Goal: Complete Application Form: Complete application form

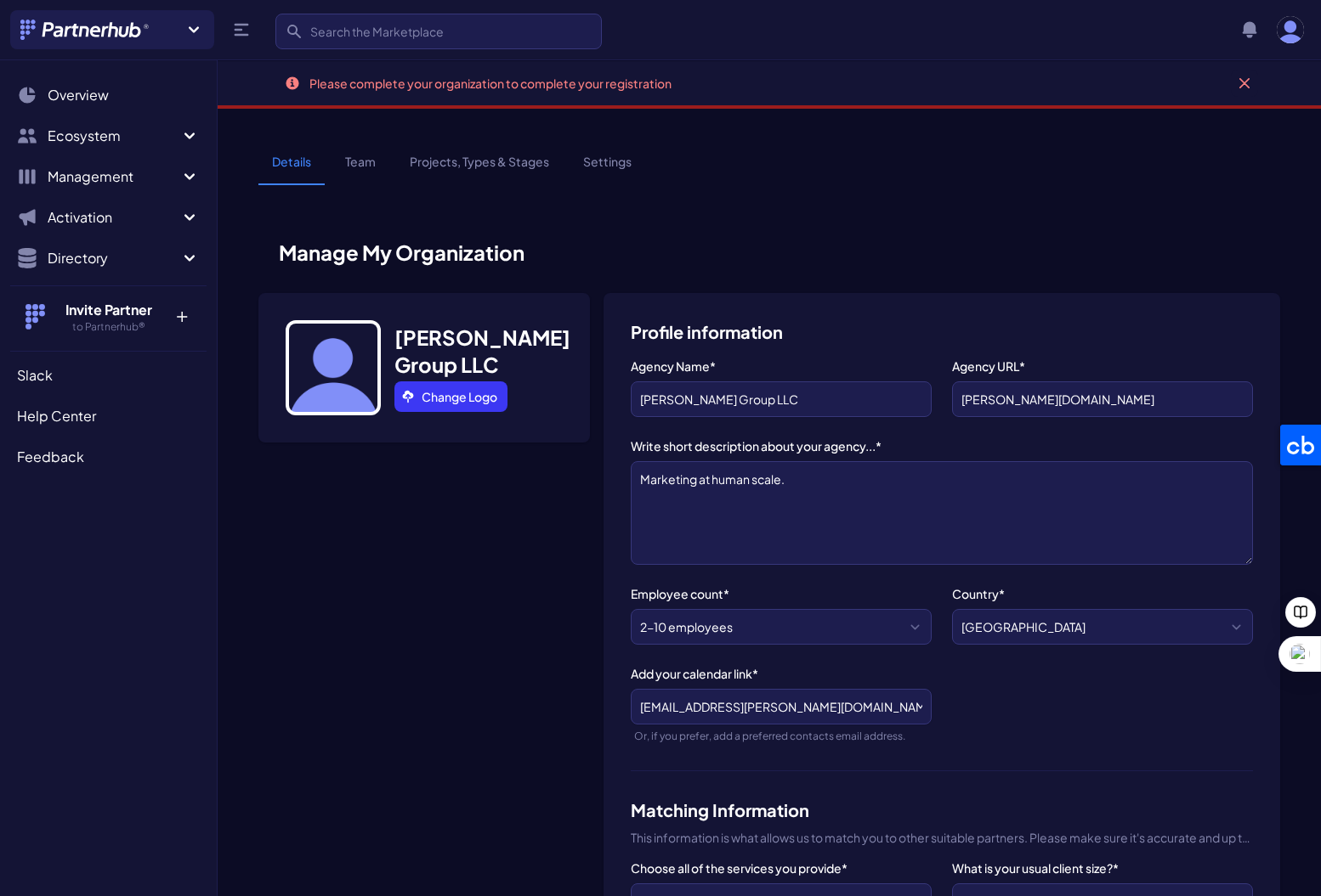
select select "2-10 employees"
select select
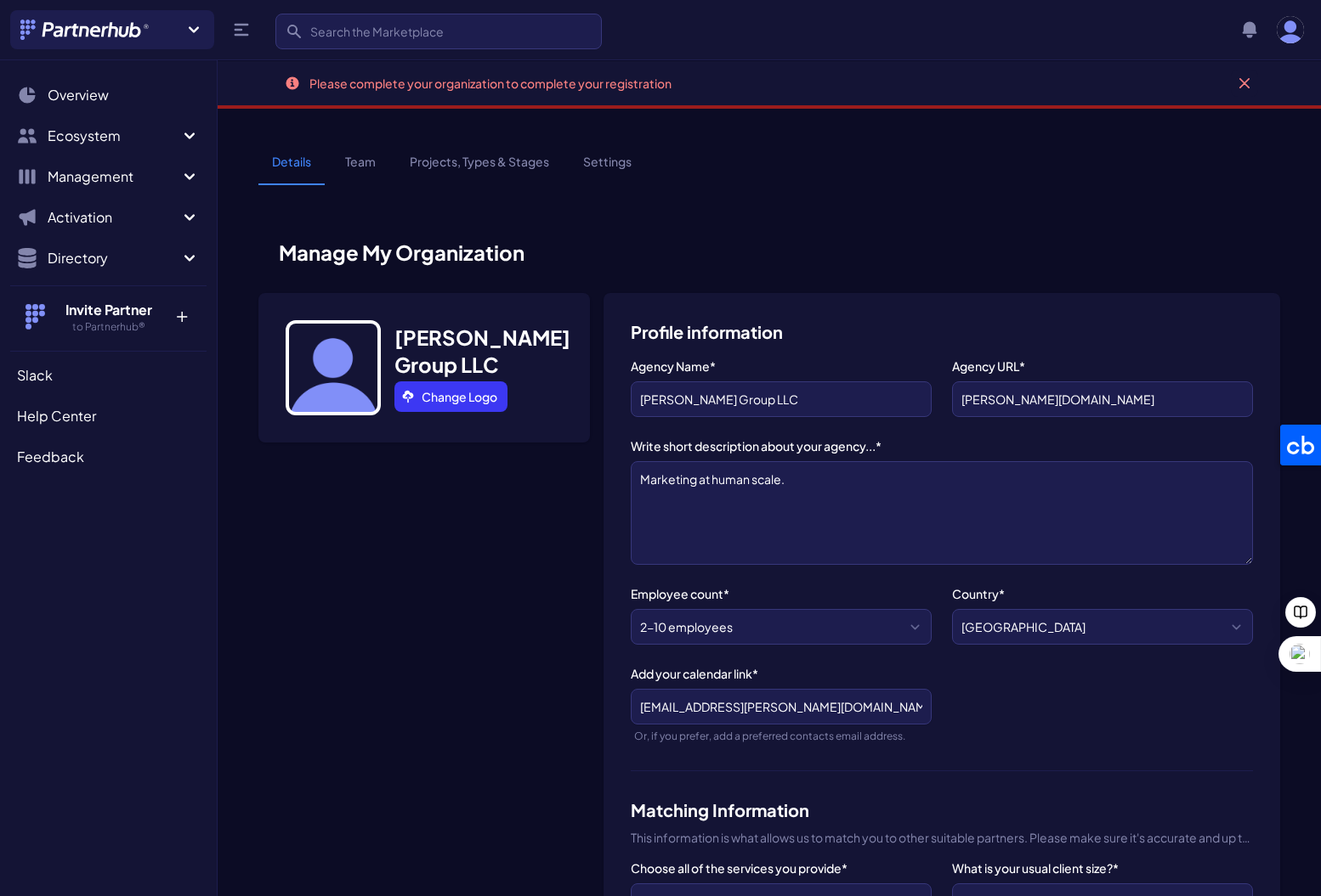
select select "Content Marketing"
select select "Frontend - website, app, landing pages, cart, chat, social..."
select select "2-10 employees"
select select
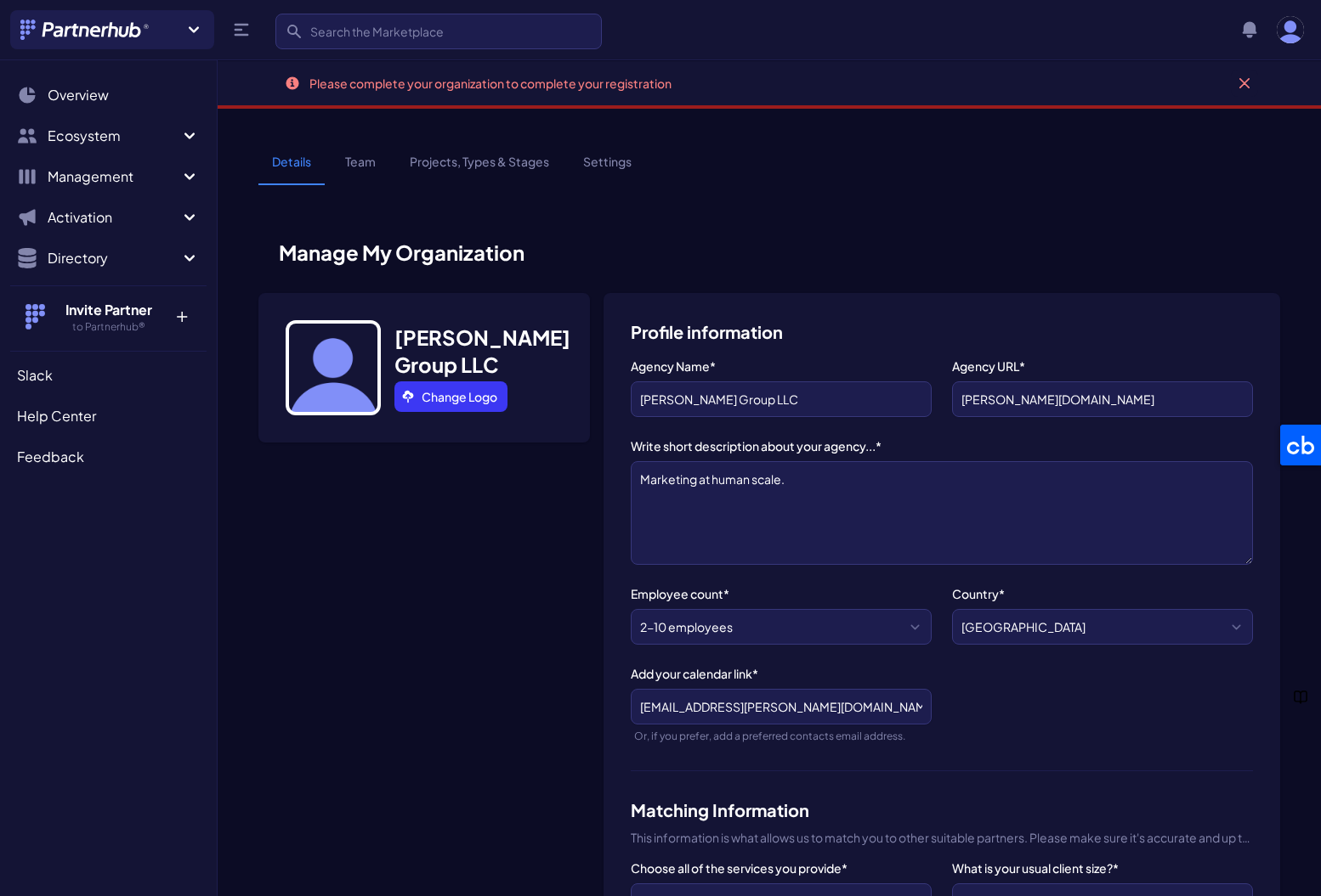
select select
select select "Content Marketing"
select select "Frontend - website, app, landing pages, cart, chat, social..."
